Goal: Navigation & Orientation: Find specific page/section

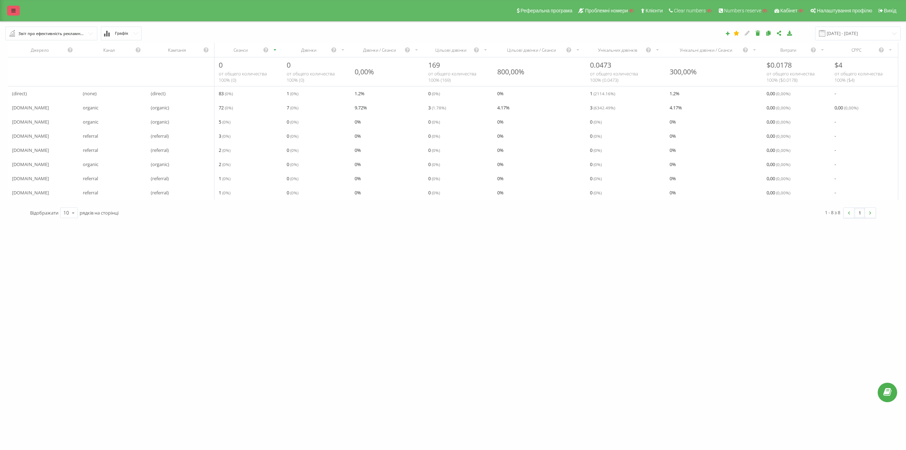
click at [18, 13] on link at bounding box center [13, 11] width 13 height 10
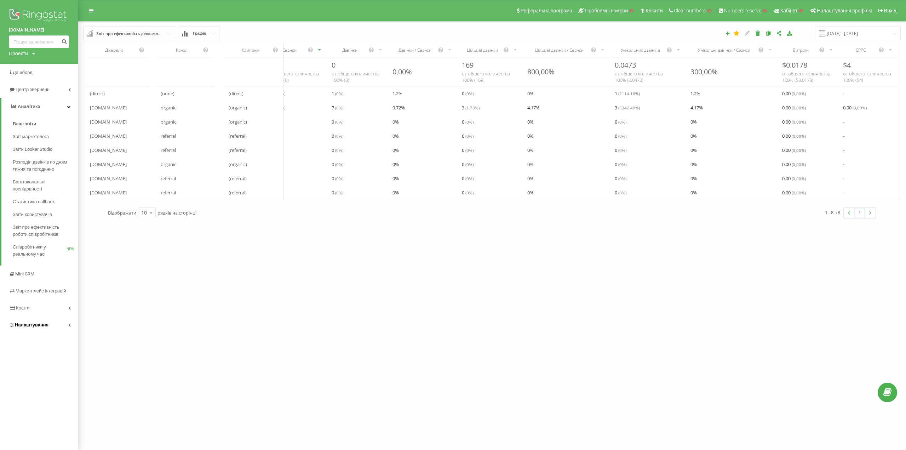
click at [28, 323] on span "Налаштування" at bounding box center [32, 324] width 34 height 5
click at [35, 108] on span "Аналiтика" at bounding box center [27, 106] width 23 height 5
click at [35, 108] on span "Аналiтика" at bounding box center [29, 106] width 23 height 5
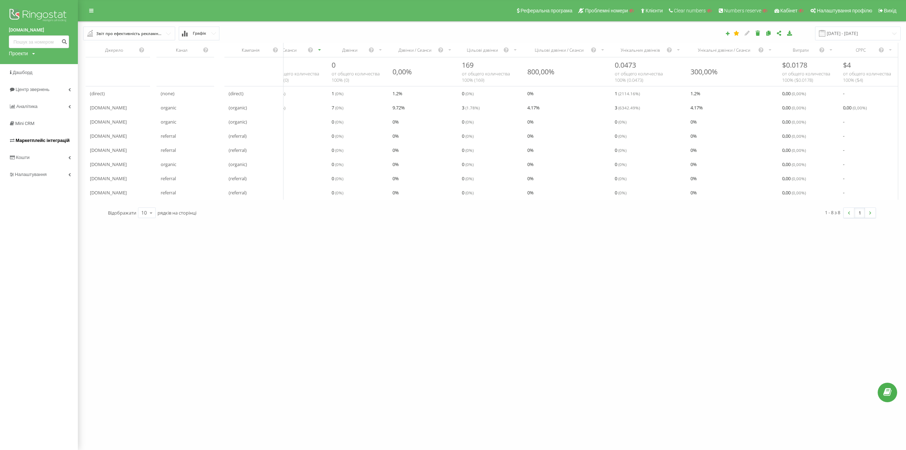
click at [41, 139] on span "Маркетплейс інтеграцій" at bounding box center [43, 140] width 54 height 5
click at [37, 176] on span "Налаштування" at bounding box center [32, 174] width 34 height 5
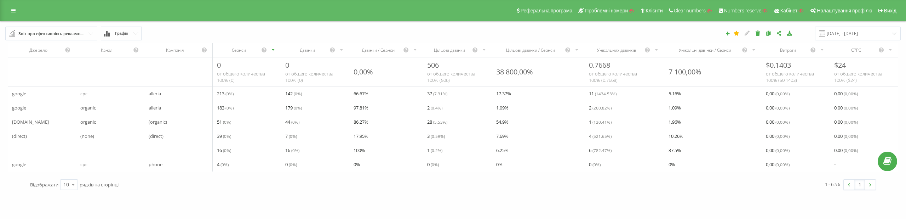
click at [272, 48] on icon "scrollable content" at bounding box center [273, 50] width 5 height 8
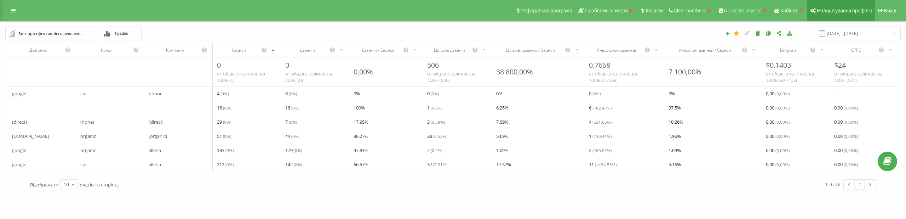
click at [857, 8] on span "Налаштування профілю" at bounding box center [844, 11] width 55 height 6
